Goal: Navigation & Orientation: Find specific page/section

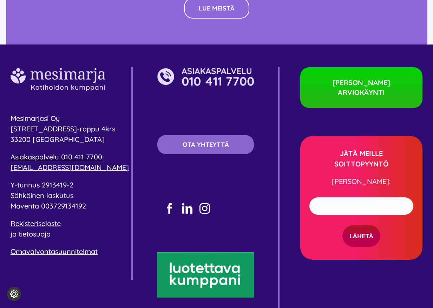
scroll to position [2095, 0]
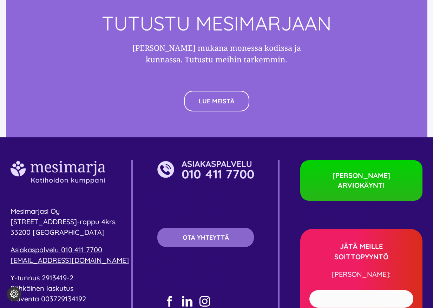
scroll to position [2108, 0]
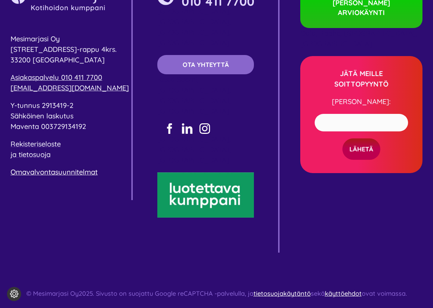
scroll to position [1309, 0]
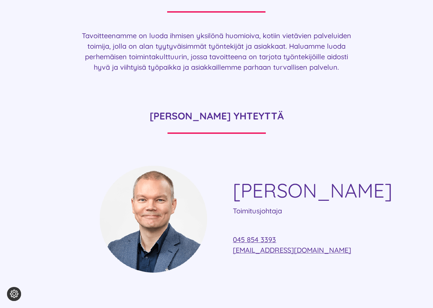
scroll to position [1801, 0]
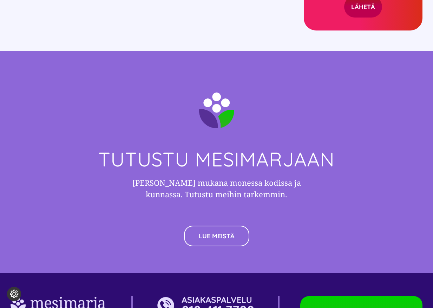
scroll to position [2418, 0]
